Goal: Browse casually

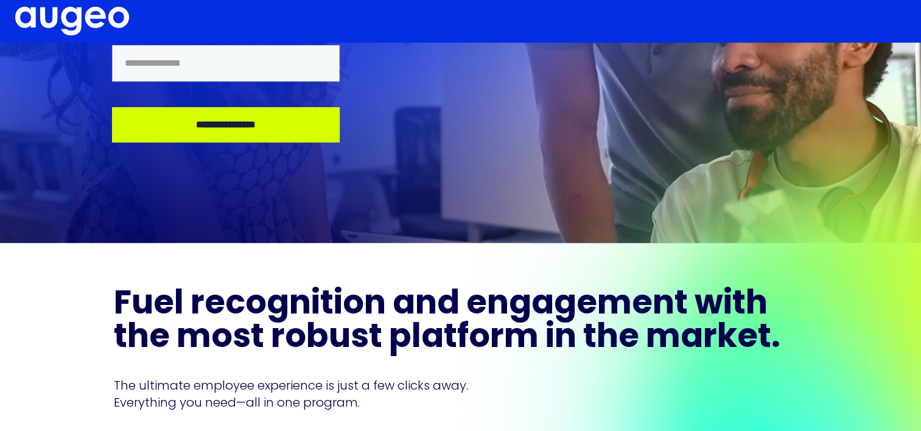
scroll to position [178, 0]
